Goal: Find specific page/section: Find specific page/section

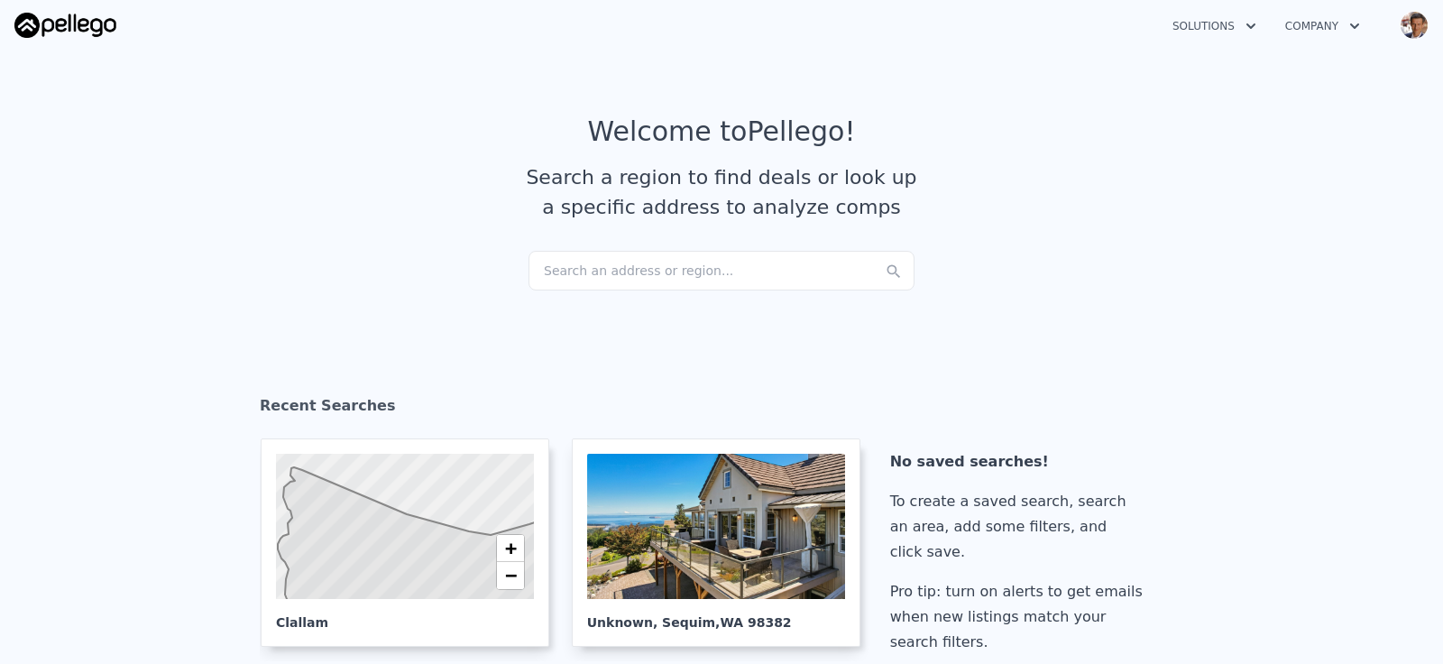
scroll to position [184, 0]
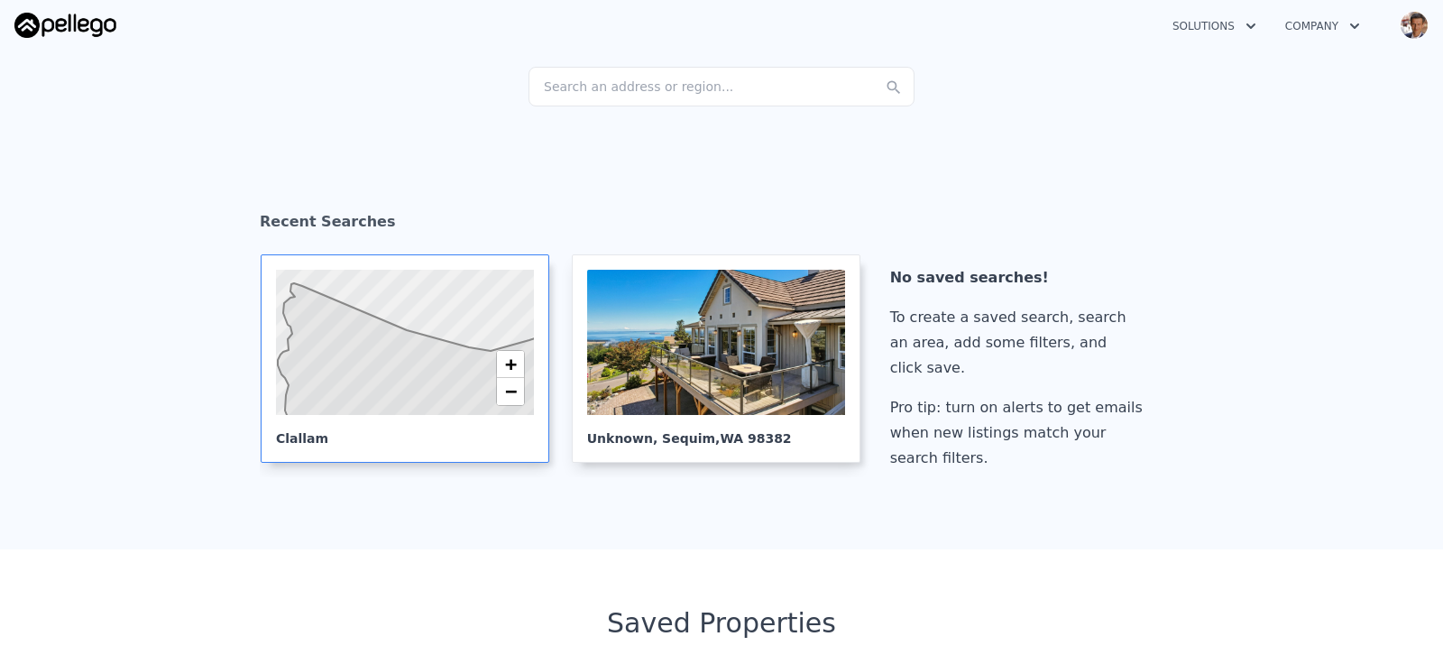
click at [415, 438] on icon at bounding box center [438, 360] width 320 height 155
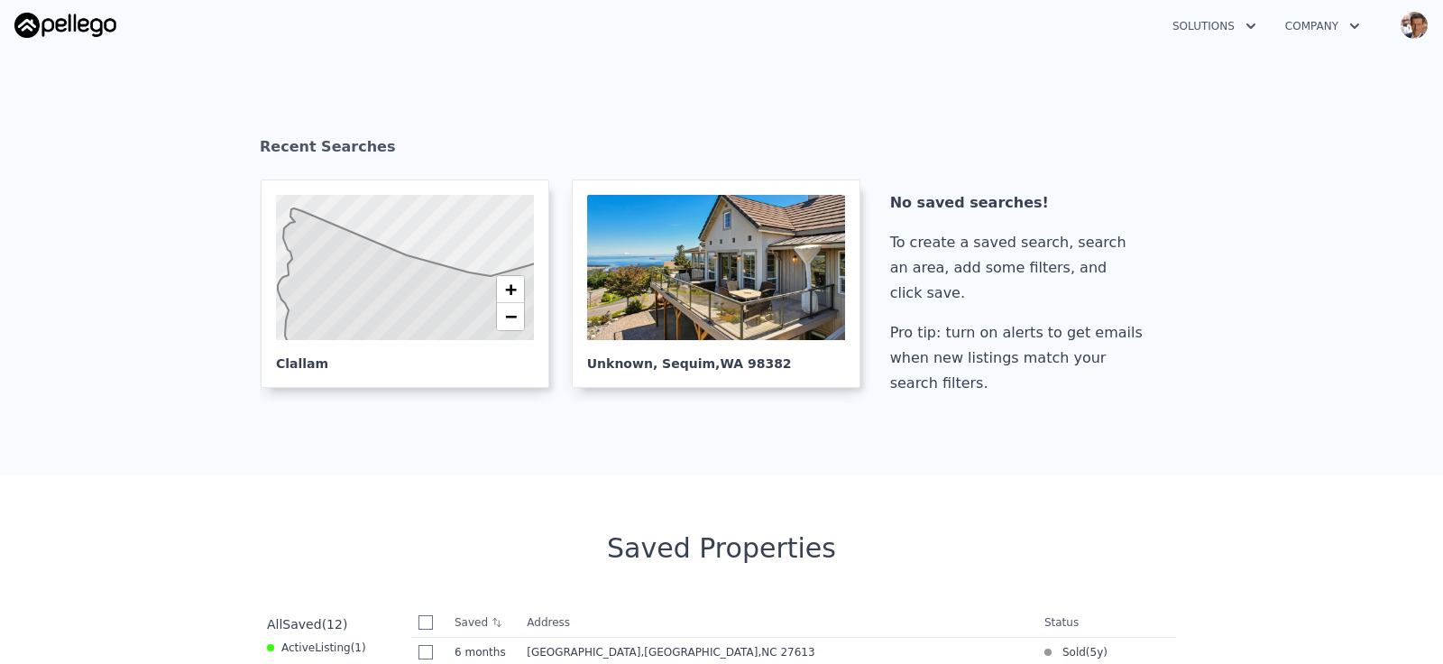
scroll to position [262, 0]
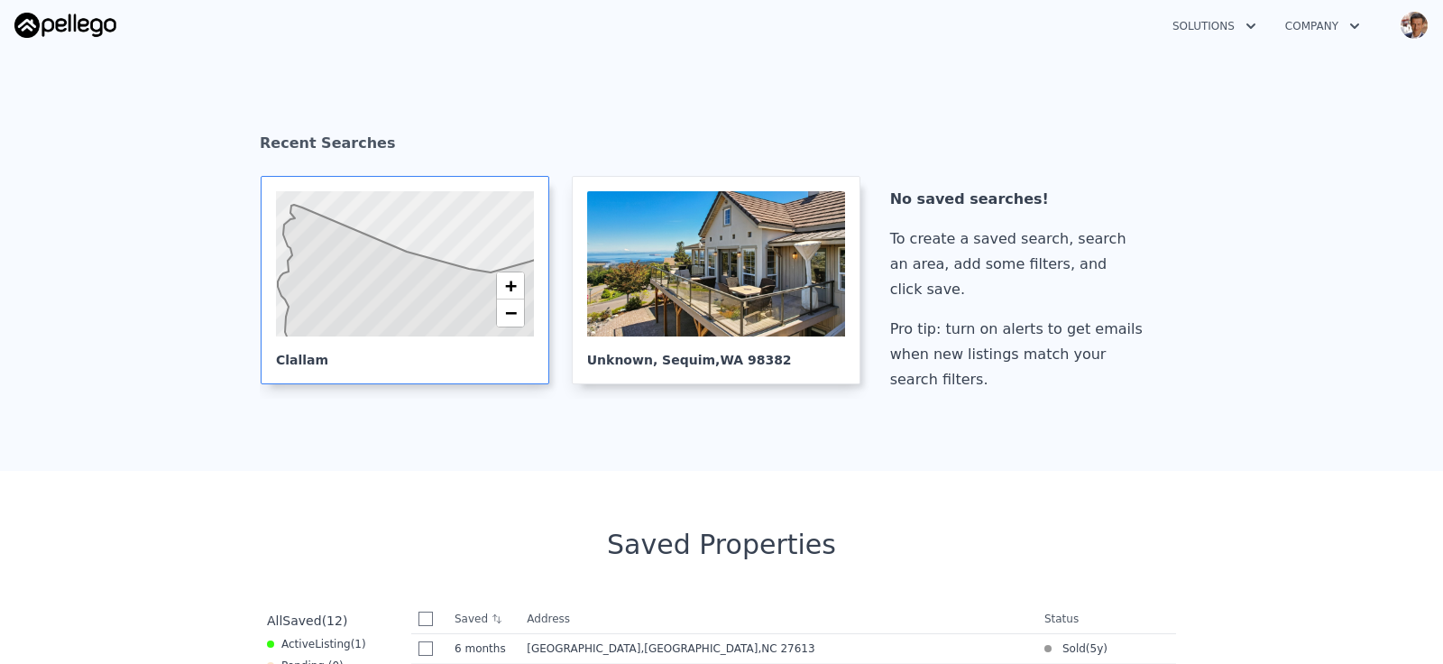
click at [393, 360] on icon at bounding box center [438, 282] width 320 height 155
